Goal: Task Accomplishment & Management: Manage account settings

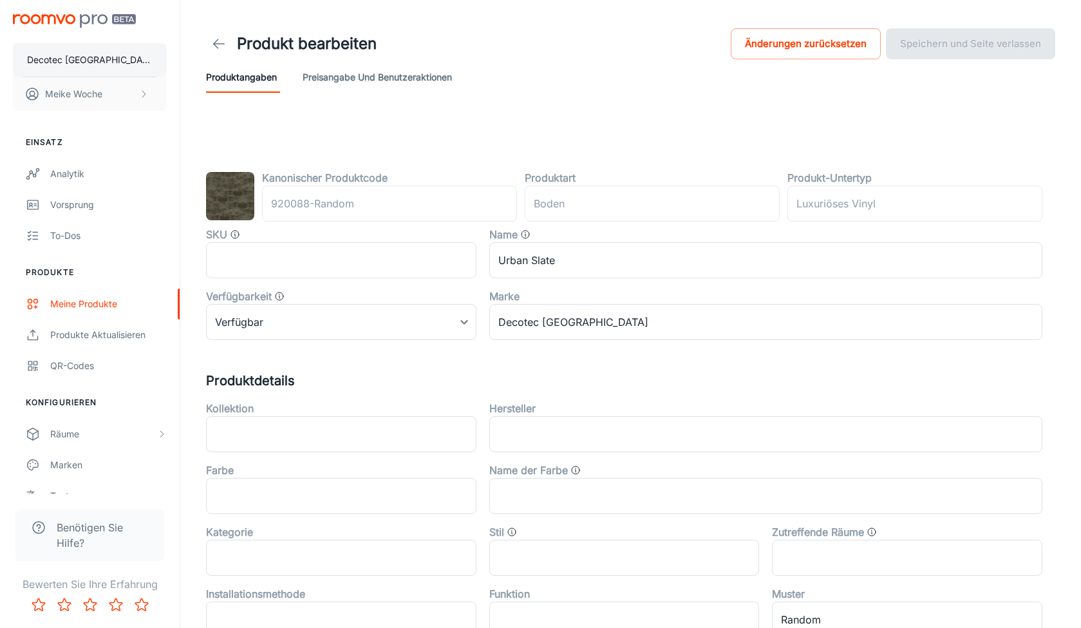
click at [103, 63] on p "Decotec [GEOGRAPHIC_DATA]" at bounding box center [90, 60] width 126 height 14
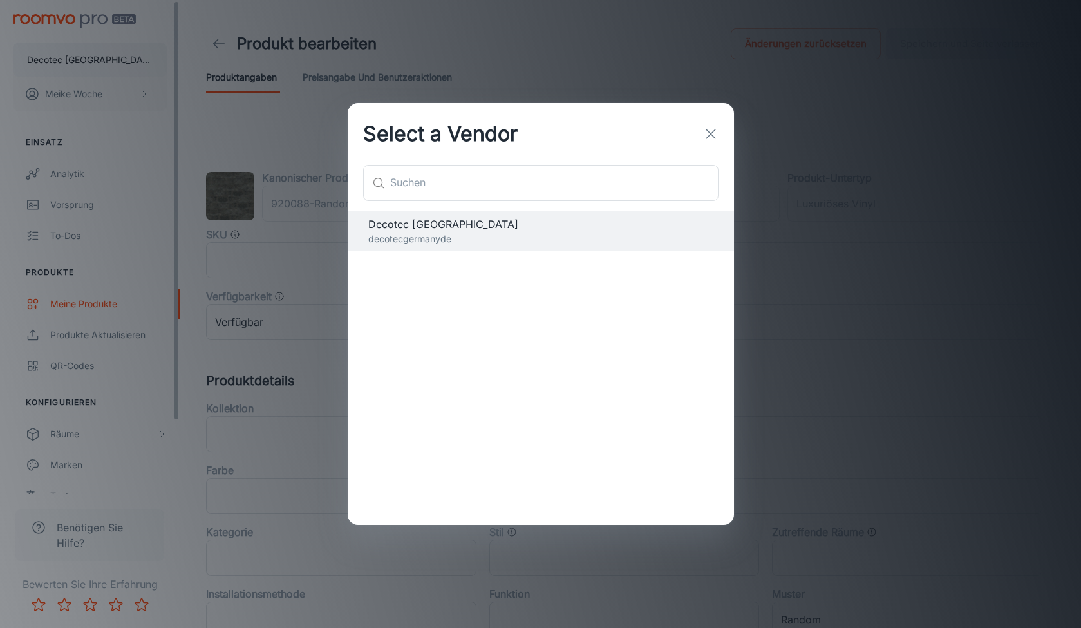
scroll to position [1, 0]
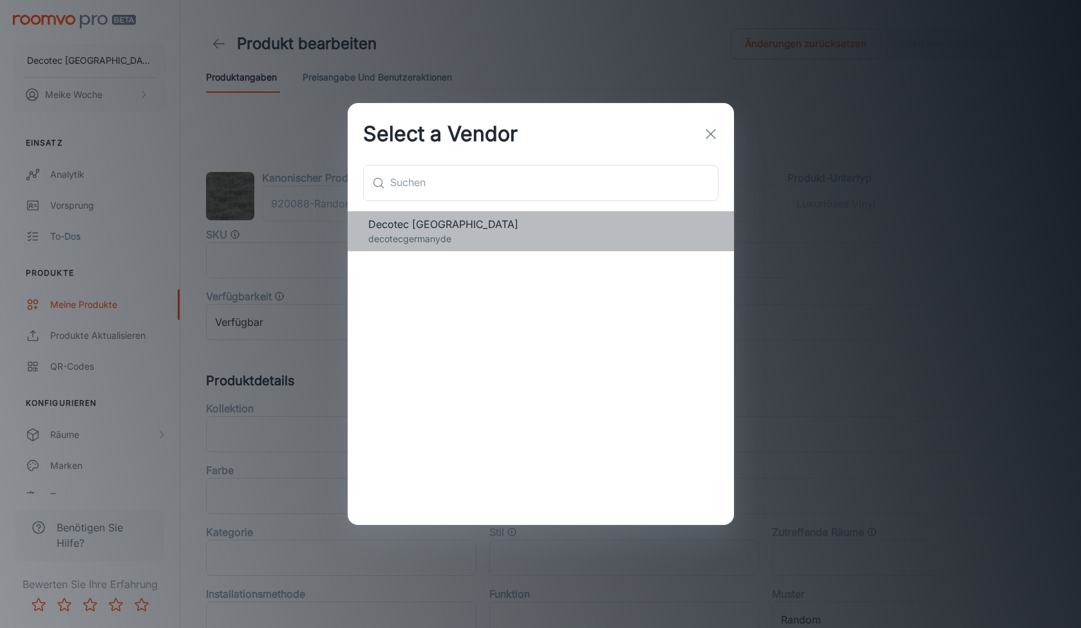
click at [430, 227] on span "Decotec [GEOGRAPHIC_DATA]" at bounding box center [540, 223] width 345 height 15
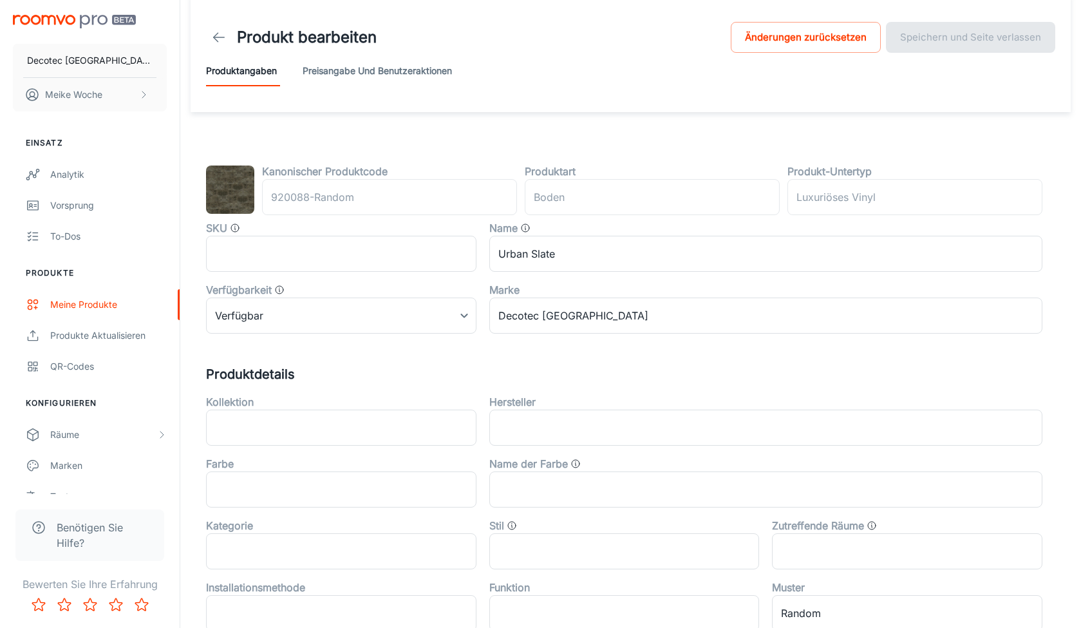
scroll to position [0, 0]
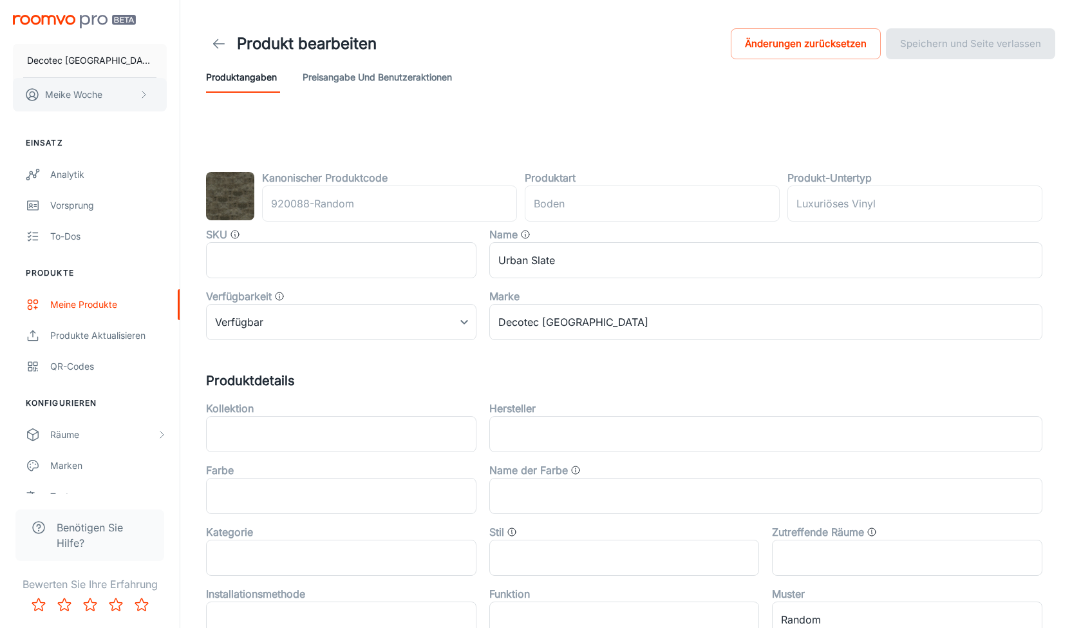
click at [135, 99] on button "Meike Woche" at bounding box center [90, 94] width 154 height 33
click at [198, 93] on li "Benutzerprofil" at bounding box center [207, 95] width 80 height 22
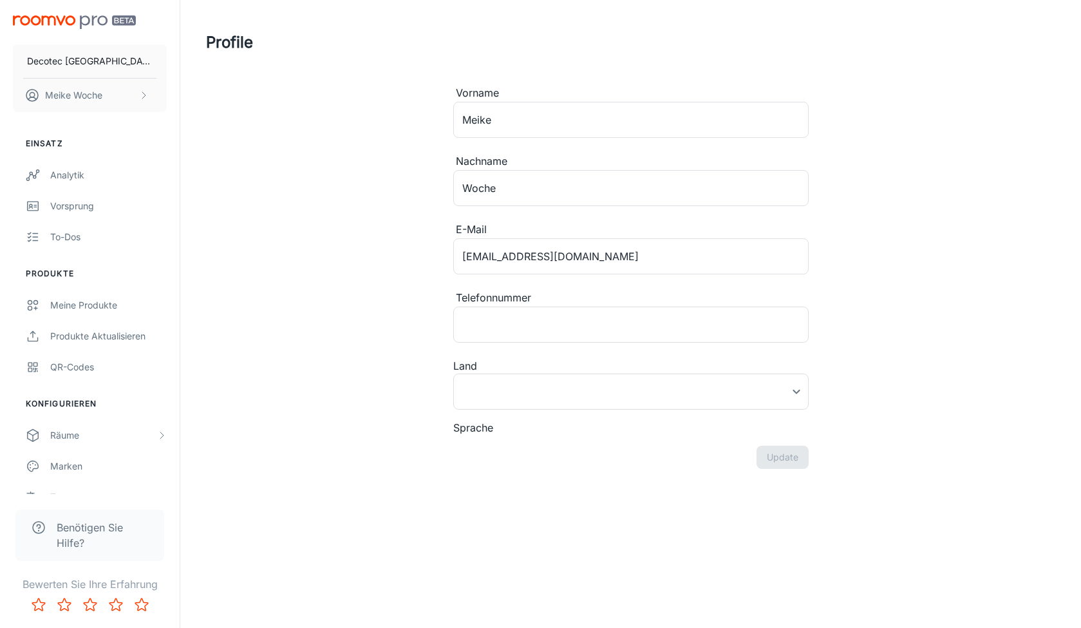
type input "[GEOGRAPHIC_DATA]"
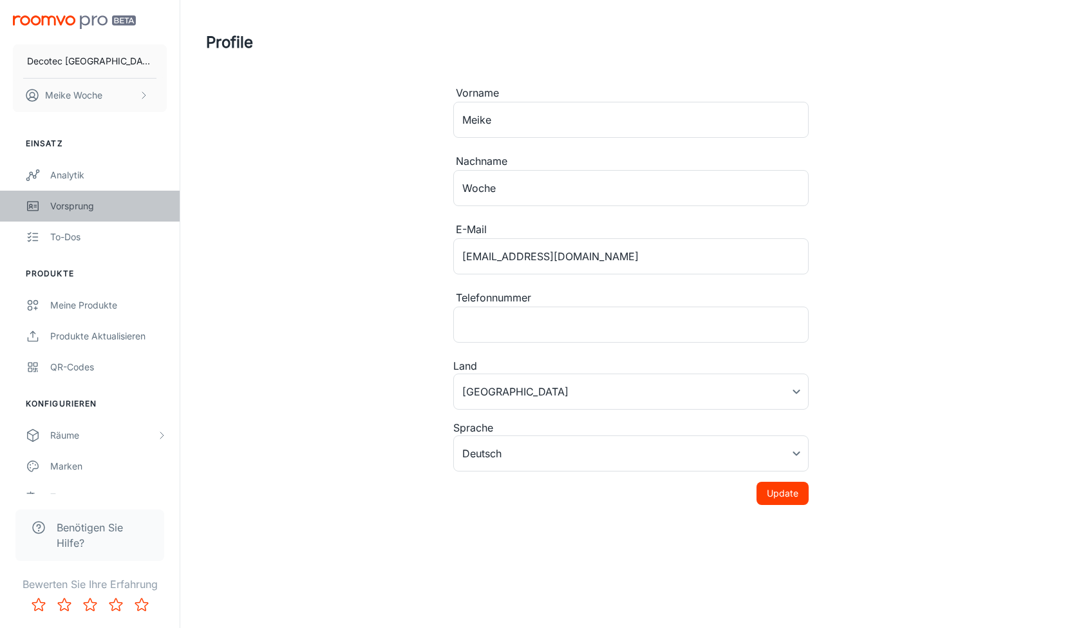
click at [106, 218] on link "Vorsprung" at bounding box center [90, 206] width 180 height 31
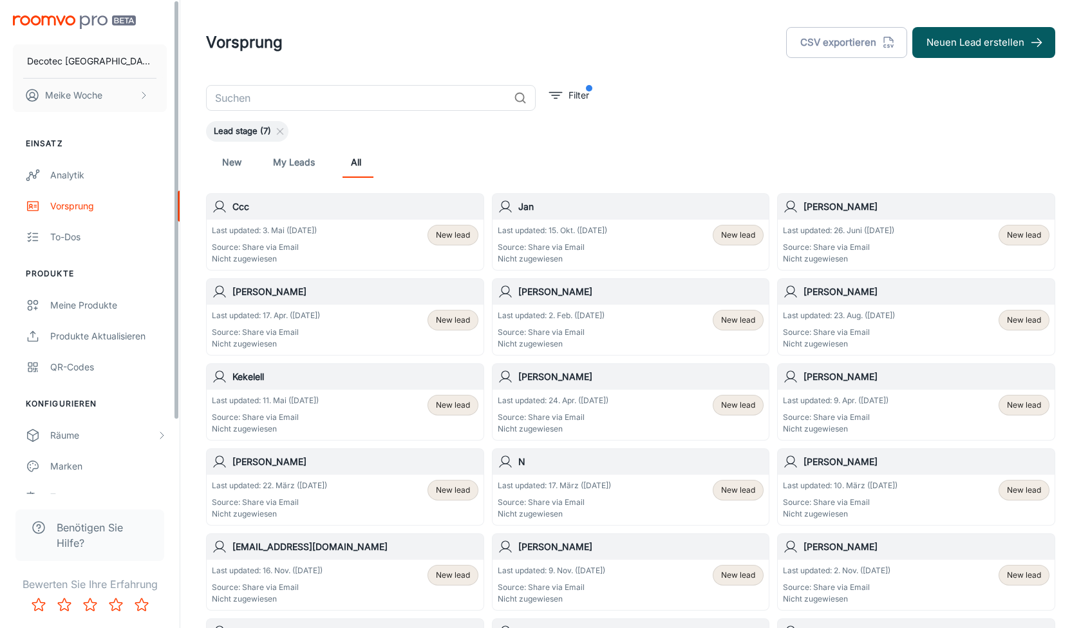
click at [87, 20] on img "scrollable content" at bounding box center [74, 22] width 123 height 14
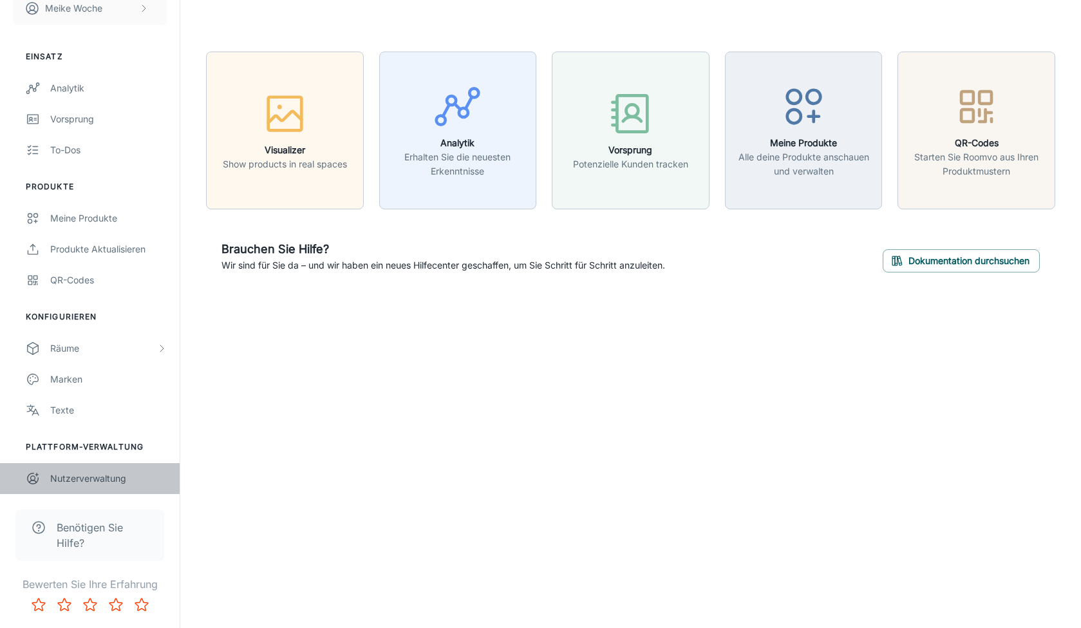
click at [93, 472] on div "Nutzerverwaltung" at bounding box center [108, 478] width 117 height 14
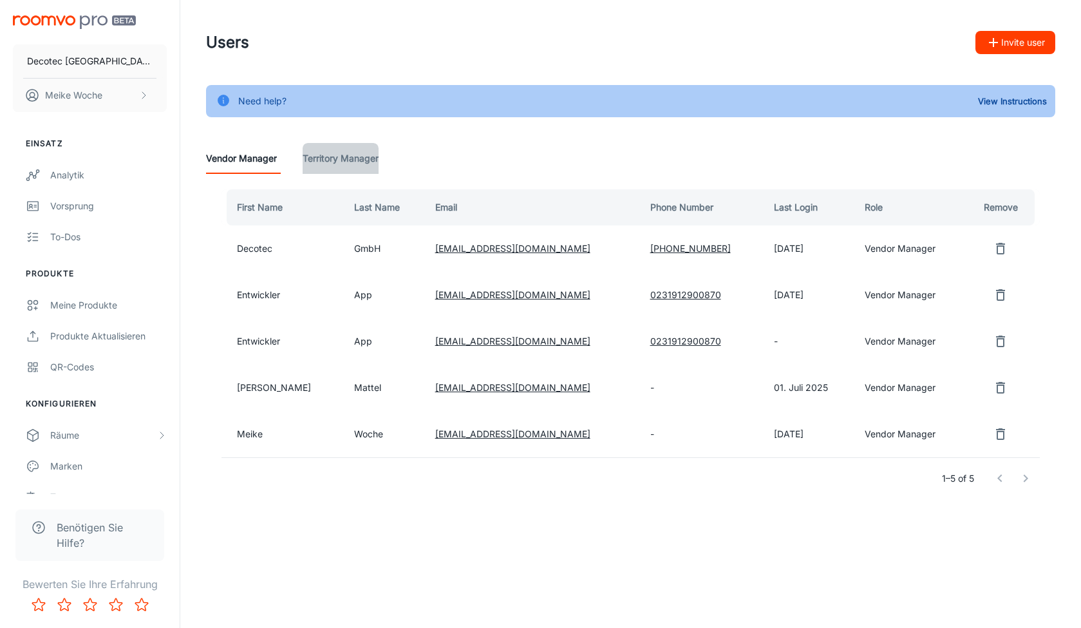
click at [356, 160] on Manager "Territory Manager" at bounding box center [341, 158] width 76 height 31
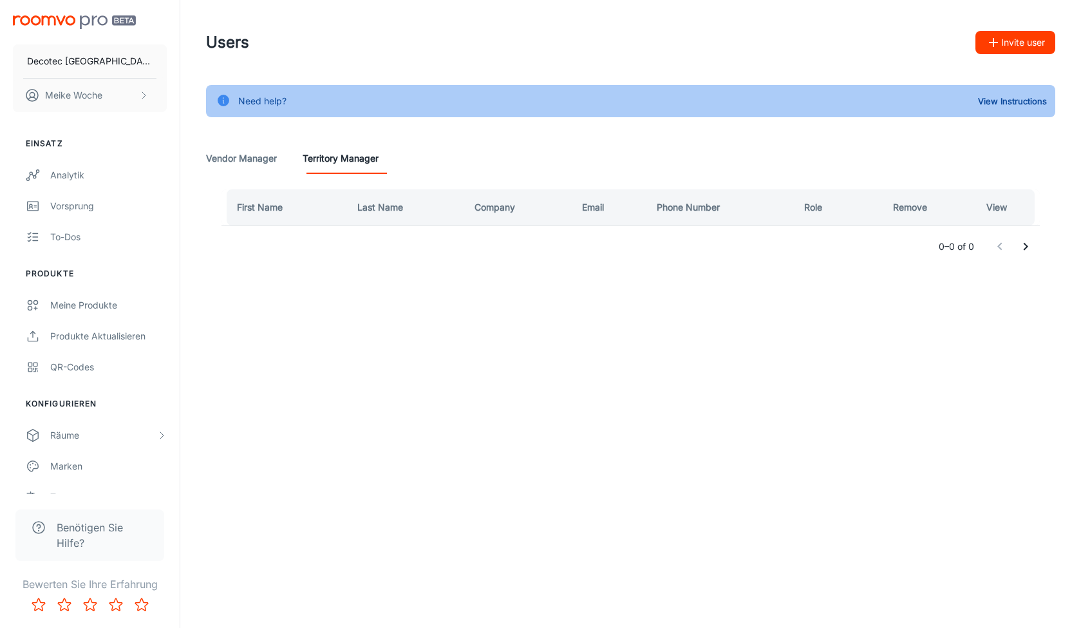
click at [236, 152] on Manager "Vendor Manager" at bounding box center [241, 158] width 71 height 31
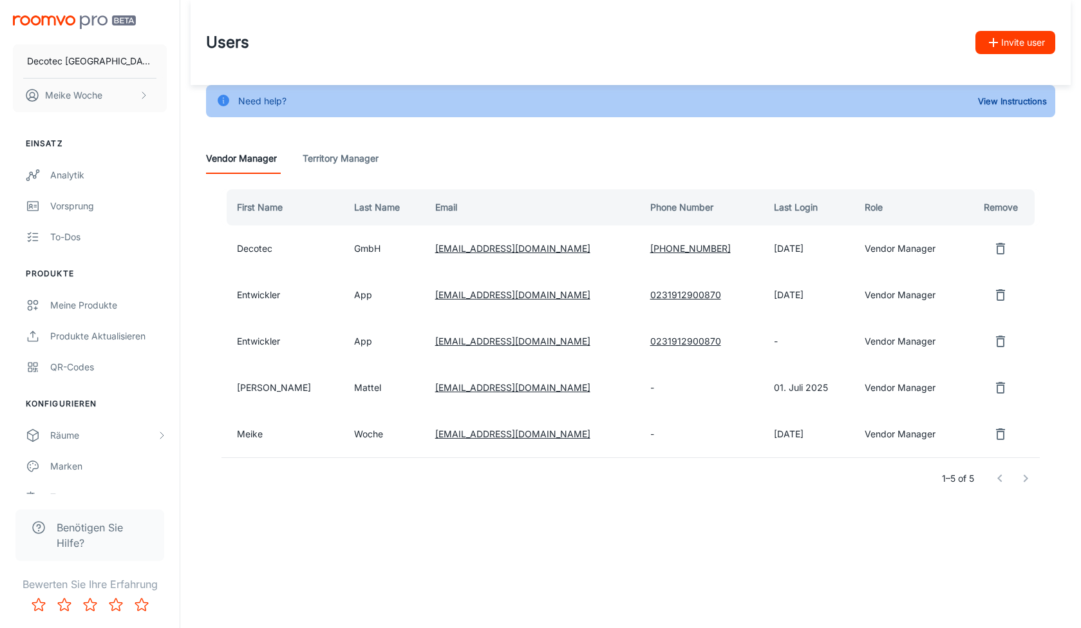
scroll to position [1, 0]
click at [242, 248] on td "Decotec" at bounding box center [282, 248] width 122 height 46
